Goal: Task Accomplishment & Management: Complete application form

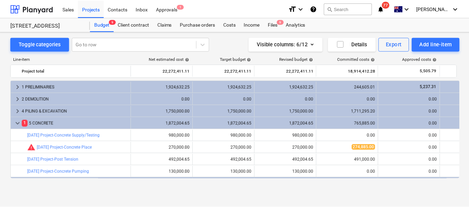
scroll to position [153, 0]
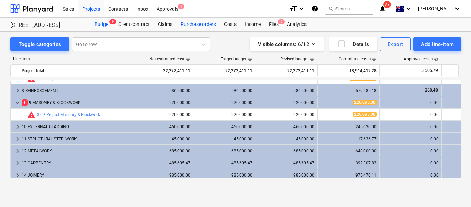
click at [197, 21] on div "Purchase orders" at bounding box center [198, 25] width 43 height 14
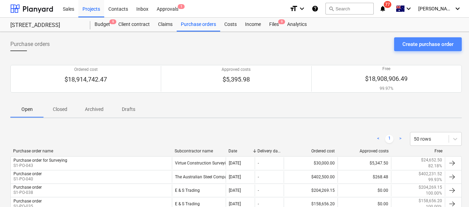
click at [415, 43] on div "Create purchase order" at bounding box center [427, 44] width 51 height 9
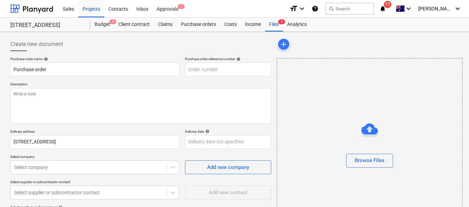
type textarea "x"
type input "S1-PO-044"
type textarea "x"
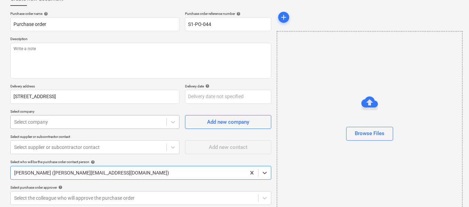
scroll to position [78, 0]
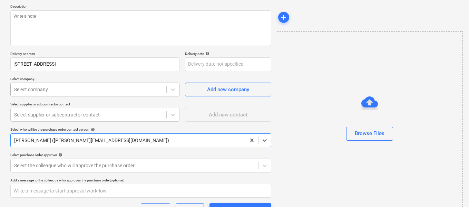
click at [56, 125] on body "Sales Projects Contacts Inbox Approvals 1 format_size keyboard_arrow_down help …" at bounding box center [234, 25] width 469 height 207
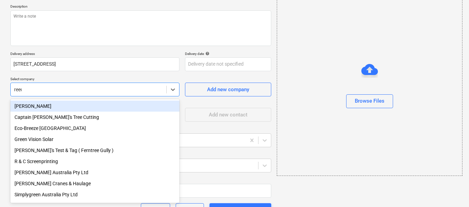
type input "[PERSON_NAME]"
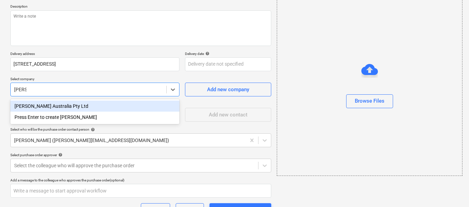
click at [55, 108] on div "[PERSON_NAME] Australia Pty Ltd" at bounding box center [94, 105] width 169 height 11
type textarea "x"
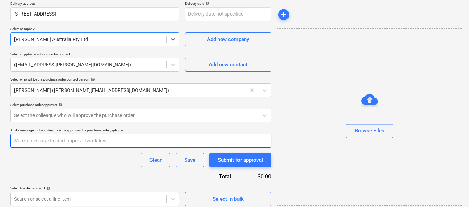
scroll to position [132, 0]
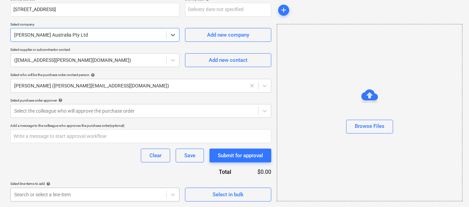
type textarea "x"
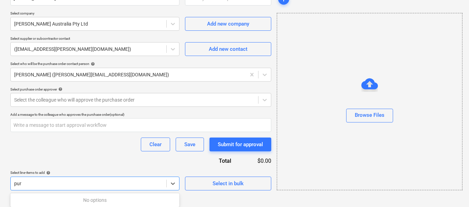
scroll to position [144, 0]
type input "p"
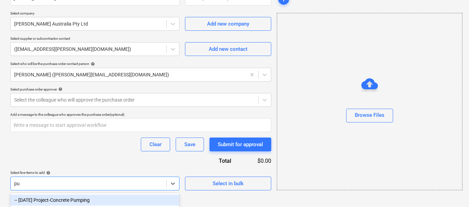
type input "p"
type input "sanit"
click at [80, 200] on div "-- [DATE] Project-Sanitary Fittings & Fixtures" at bounding box center [94, 199] width 169 height 11
type textarea "x"
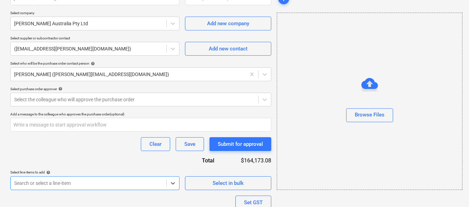
click at [86, 157] on div "Purchase order name help Purchase order Purchase order reference number help S1…" at bounding box center [140, 84] width 261 height 342
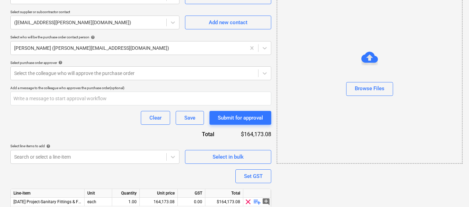
scroll to position [197, 0]
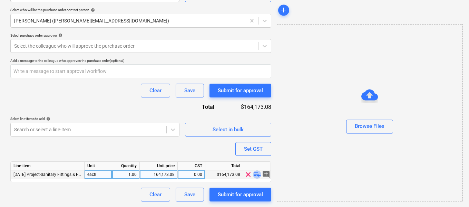
click at [257, 177] on span "playlist_add" at bounding box center [257, 174] width 8 height 8
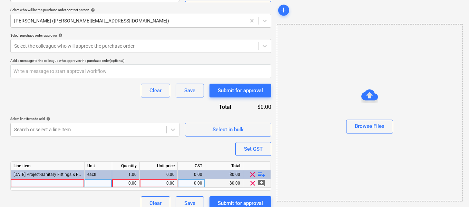
type textarea "x"
click at [48, 187] on div at bounding box center [48, 183] width 74 height 9
type input "Posh Solus F/S Bath 1780x800x560 WH W/Of"
type textarea "x"
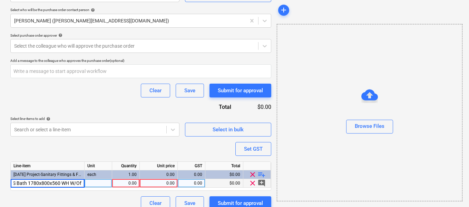
click at [173, 184] on div "0.00" at bounding box center [159, 183] width 32 height 9
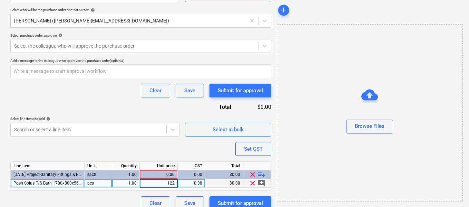
type input "1228"
click at [185, 149] on div "Purchase order name help Purchase order Purchase order reference number help S1…" at bounding box center [140, 35] width 261 height 350
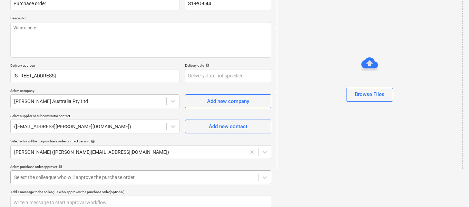
scroll to position [0, 0]
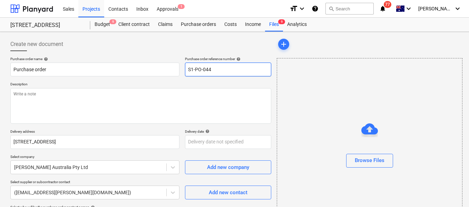
drag, startPoint x: 209, startPoint y: 69, endPoint x: 217, endPoint y: 83, distance: 16.6
click at [222, 69] on input "S1-PO-044" at bounding box center [228, 69] width 86 height 14
type textarea "x"
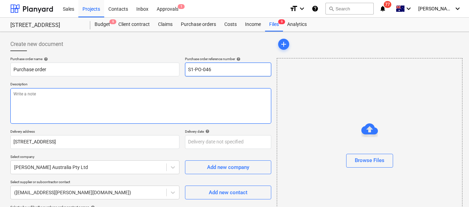
type input "S1-PO-046"
click at [179, 102] on textarea at bounding box center [140, 106] width 261 height 36
type textarea "x"
type textarea "P"
type textarea "x"
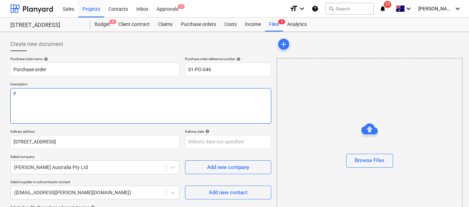
type textarea "Pu"
type textarea "x"
type textarea "P"
type textarea "x"
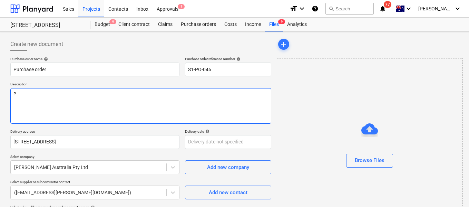
type textarea "Pu"
type textarea "x"
type textarea "Pur"
type textarea "x"
type textarea "Pu"
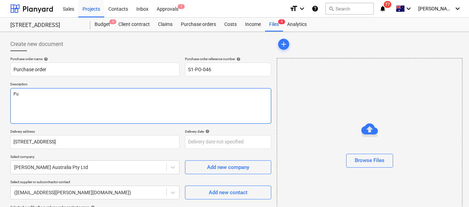
type textarea "x"
type textarea "P"
type textarea "x"
type textarea "Ap"
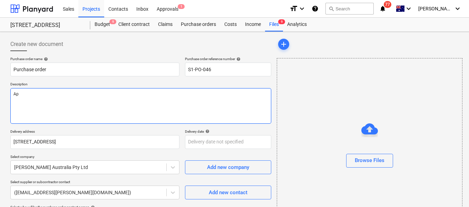
type textarea "x"
type textarea "Apar"
type textarea "x"
type textarea "Apartm"
type textarea "x"
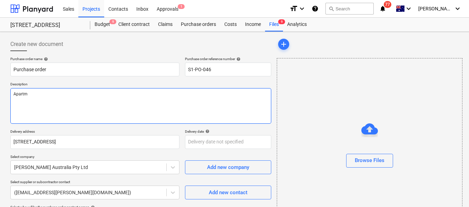
type textarea "Apartme"
type textarea "x"
type textarea "Apartment"
type textarea "x"
type textarea "Apartment"
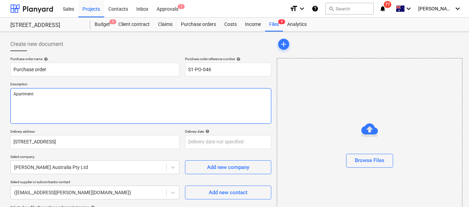
type textarea "x"
type textarea "Apartment G"
type textarea "x"
type textarea "Apartment G1"
type textarea "x"
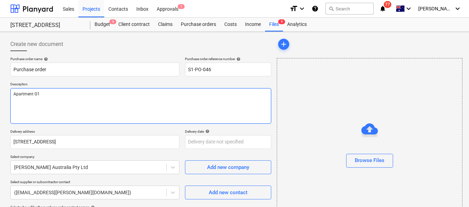
type textarea "Apartment G10"
type textarea "x"
type textarea "Apartment G10"
type textarea "x"
type textarea "Apartment G10 -"
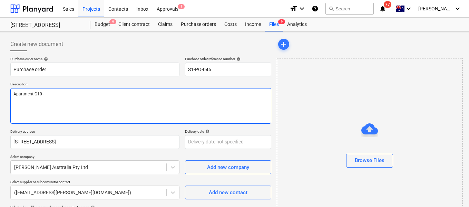
type textarea "x"
type textarea "Apartment G10 - P"
type textarea "x"
type textarea "Apartment G10 - Pu"
type textarea "x"
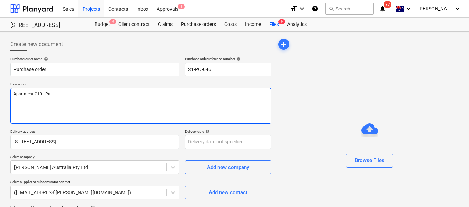
type textarea "Apartment G10 - Pur"
type textarea "x"
type textarea "Apartment G10 - Purc"
type textarea "x"
type textarea "Apartment G10 - Purcha"
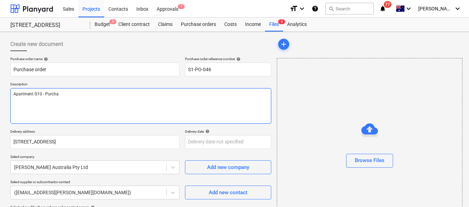
type textarea "x"
type textarea "Apartment G10 - Purchase"
type textarea "x"
type textarea "Apartment G10 - Purchaser"
type textarea "x"
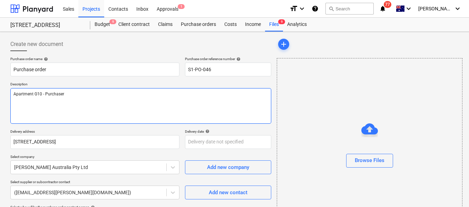
type textarea "Apartment G10 - Purchaser"
type textarea "x"
type textarea "Apartment G10 - Purchaser a"
type textarea "x"
type textarea "Apartment G10 - Purchaser c"
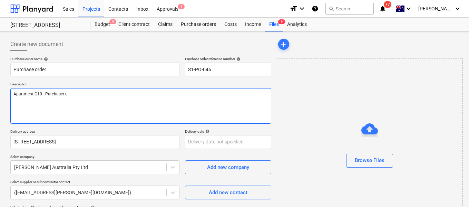
type textarea "x"
type textarea "Apartment G10 - Purchaser ch"
type textarea "x"
type textarea "Apartment G10 - Purchaser cha"
type textarea "x"
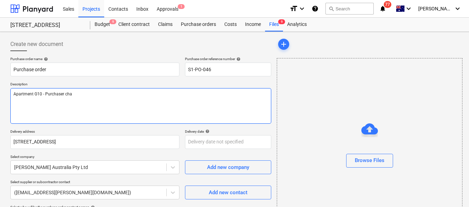
type textarea "Apartment G10 - Purchaser chag"
type textarea "x"
type textarea "Apartment G10 - Purchaser chage"
type textarea "x"
type textarea "Apartment G10 - Purchaser chag"
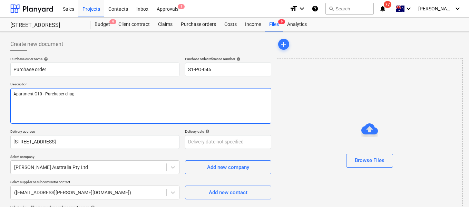
type textarea "x"
type textarea "Apartment G10 - Purchaser cha"
type textarea "x"
type textarea "Apartment G10 - Purchaser [PERSON_NAME]"
type textarea "x"
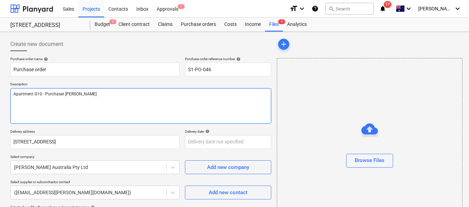
type textarea "Apartment G10 - Purchaser change"
type textarea "x"
type textarea "Apartment G10 - Purchaser change"
type textarea "x"
type textarea "Apartment G10 - Purchaser change b"
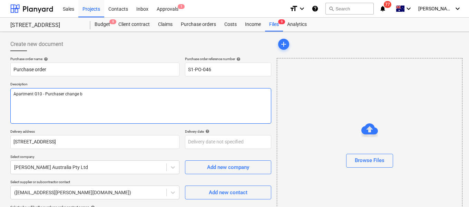
type textarea "x"
type textarea "Apartment G10 - Purchaser change ba"
type textarea "x"
type textarea "Apartment G10 - Purchaser change bath"
type textarea "x"
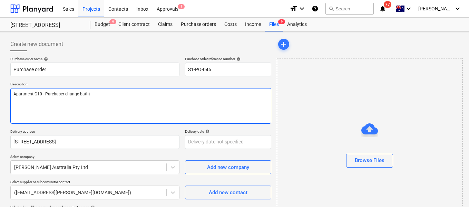
type textarea "Apartment G10 - Purchaser change bathtu"
type textarea "x"
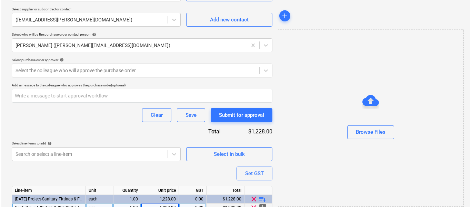
scroll to position [206, 0]
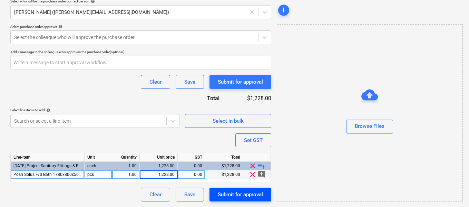
type textarea "Apartment G10 - Purchaser change bathtub"
click at [234, 194] on div "Submit for approval" at bounding box center [240, 194] width 45 height 9
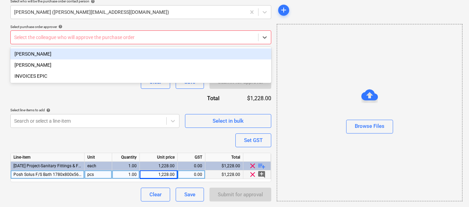
click at [76, 34] on div at bounding box center [134, 37] width 241 height 7
click at [60, 57] on div "[PERSON_NAME]" at bounding box center [140, 53] width 261 height 11
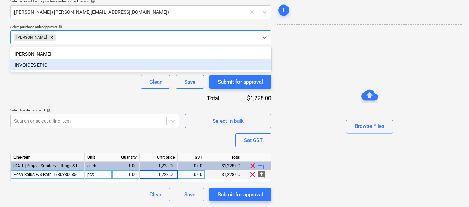
click at [89, 99] on div "Purchase order name help Purchase order Purchase order reference number help S1…" at bounding box center [140, 26] width 261 height 350
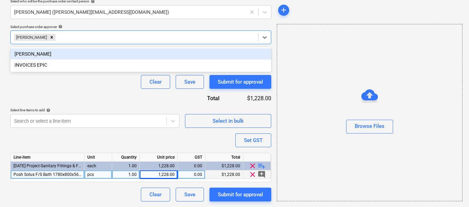
click at [57, 37] on div at bounding box center [156, 37] width 198 height 7
click at [51, 38] on icon "Remove Matt Lebon" at bounding box center [52, 37] width 2 height 2
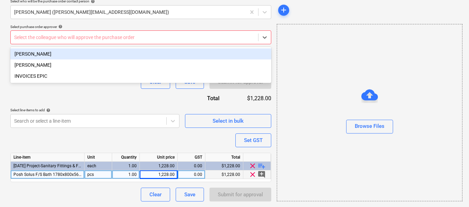
click at [35, 56] on div "[PERSON_NAME]" at bounding box center [140, 53] width 261 height 11
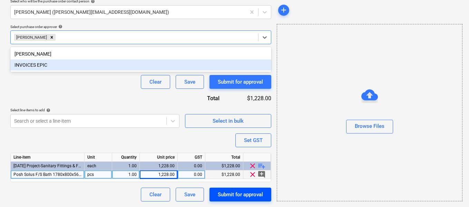
click at [254, 196] on div "Submit for approval" at bounding box center [240, 194] width 45 height 9
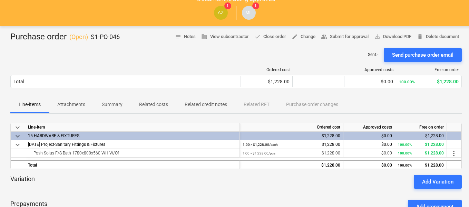
scroll to position [8, 0]
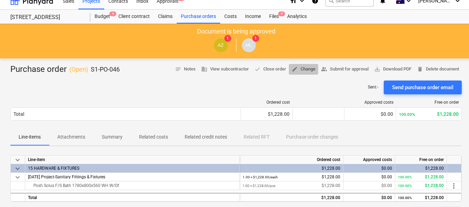
click at [303, 67] on span "edit Change" at bounding box center [304, 69] width 24 height 8
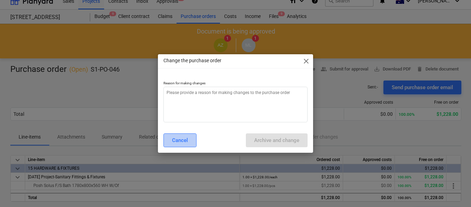
click at [188, 141] on button "Cancel" at bounding box center [180, 140] width 33 height 14
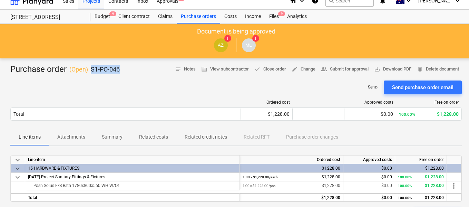
drag, startPoint x: 124, startPoint y: 70, endPoint x: 90, endPoint y: 68, distance: 33.2
click at [90, 68] on div "Purchase order ( Open ) S1-PO-046 notes Notes business View subcontractor done …" at bounding box center [235, 69] width 451 height 11
copy p "S1-PO-046"
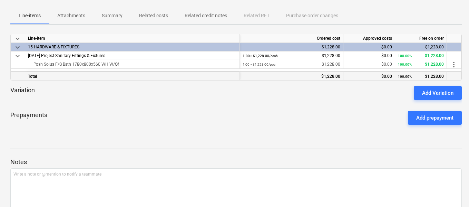
scroll to position [90, 0]
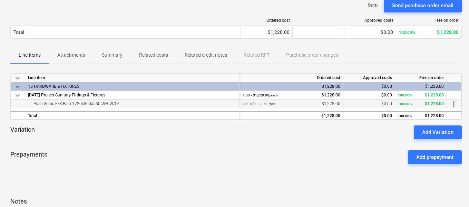
click at [305, 102] on div "1.00 × $1,228.00 / pcs $1,228.00" at bounding box center [292, 103] width 98 height 9
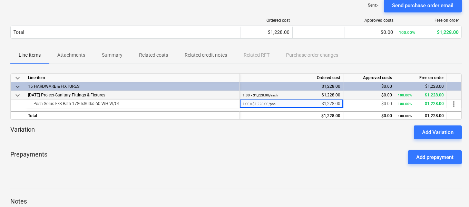
click at [329, 92] on div "1.00 × $1,228.00 / each $1,228.00" at bounding box center [292, 95] width 98 height 9
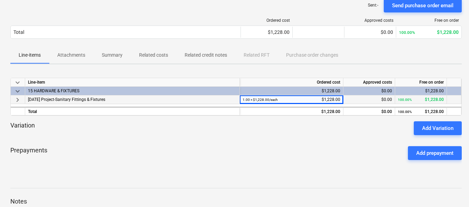
click at [387, 102] on div "$0.00" at bounding box center [369, 99] width 46 height 9
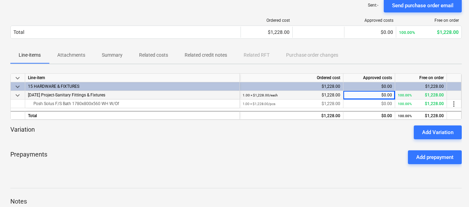
click at [427, 97] on div "100.00% $1,228.00" at bounding box center [421, 95] width 46 height 9
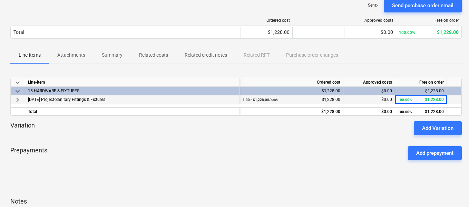
click at [437, 99] on div "100.00% $1,228.00" at bounding box center [421, 99] width 46 height 9
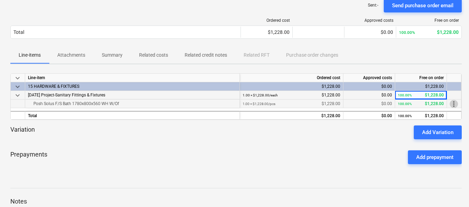
click at [457, 107] on span "more_vert" at bounding box center [454, 104] width 8 height 8
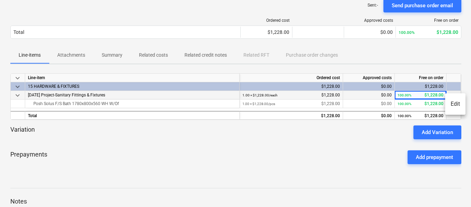
click at [330, 156] on div at bounding box center [235, 103] width 471 height 207
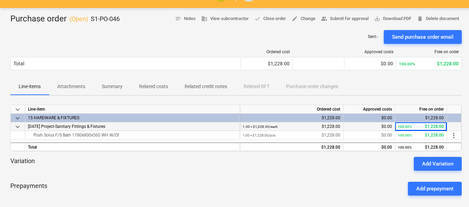
scroll to position [0, 0]
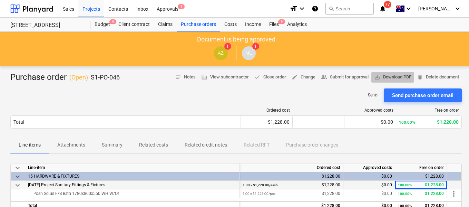
click at [386, 78] on span "save_alt Download PDF" at bounding box center [392, 77] width 37 height 8
click at [444, 111] on div "Free on order" at bounding box center [429, 110] width 60 height 5
click at [293, 78] on span "edit" at bounding box center [295, 77] width 6 height 6
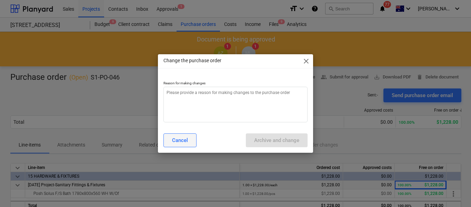
click at [185, 143] on div "Cancel" at bounding box center [180, 140] width 16 height 9
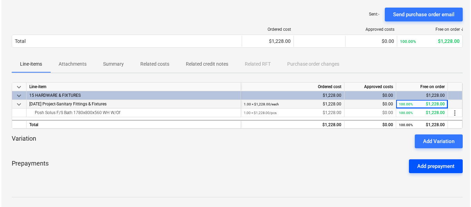
scroll to position [104, 0]
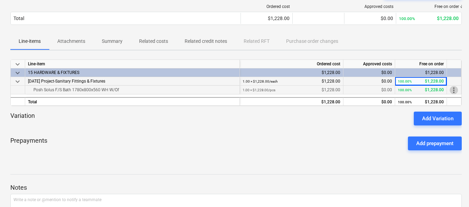
click at [457, 92] on span "more_vert" at bounding box center [454, 90] width 8 height 8
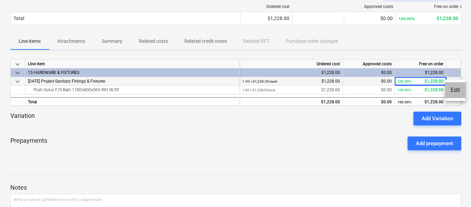
click at [455, 91] on li "Edit" at bounding box center [455, 90] width 20 height 16
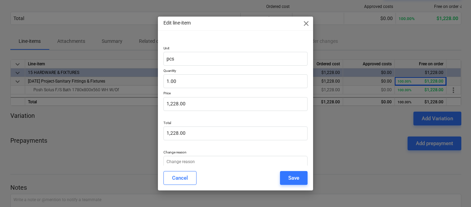
type textarea "x"
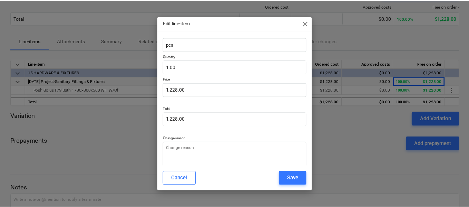
scroll to position [0, 0]
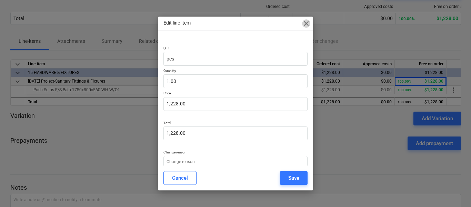
click at [303, 22] on span "close" at bounding box center [306, 23] width 8 height 8
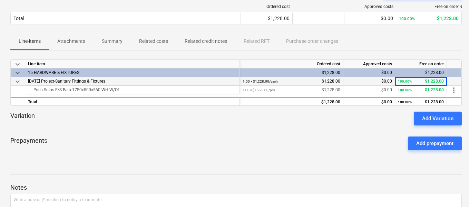
click at [345, 153] on div "Prepayments Add prepayment" at bounding box center [235, 143] width 451 height 25
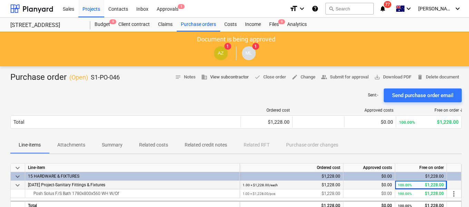
click at [216, 77] on span "business View subcontractor" at bounding box center [225, 77] width 48 height 8
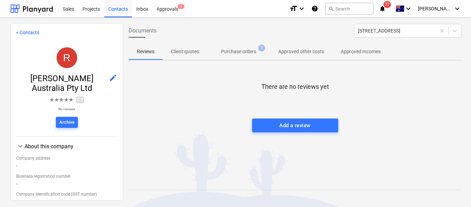
click at [234, 54] on p "Purchase orders" at bounding box center [238, 51] width 35 height 7
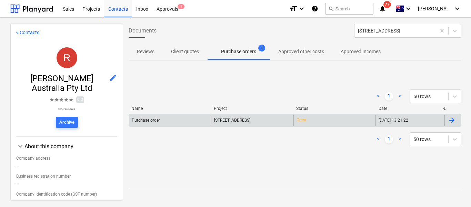
click at [251, 120] on span "[STREET_ADDRESS]" at bounding box center [232, 120] width 36 height 5
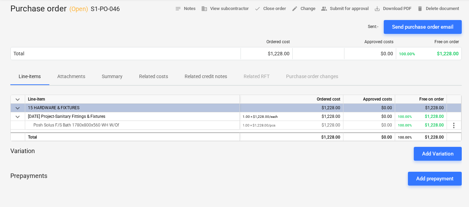
scroll to position [69, 0]
